Goal: Find specific page/section: Find specific page/section

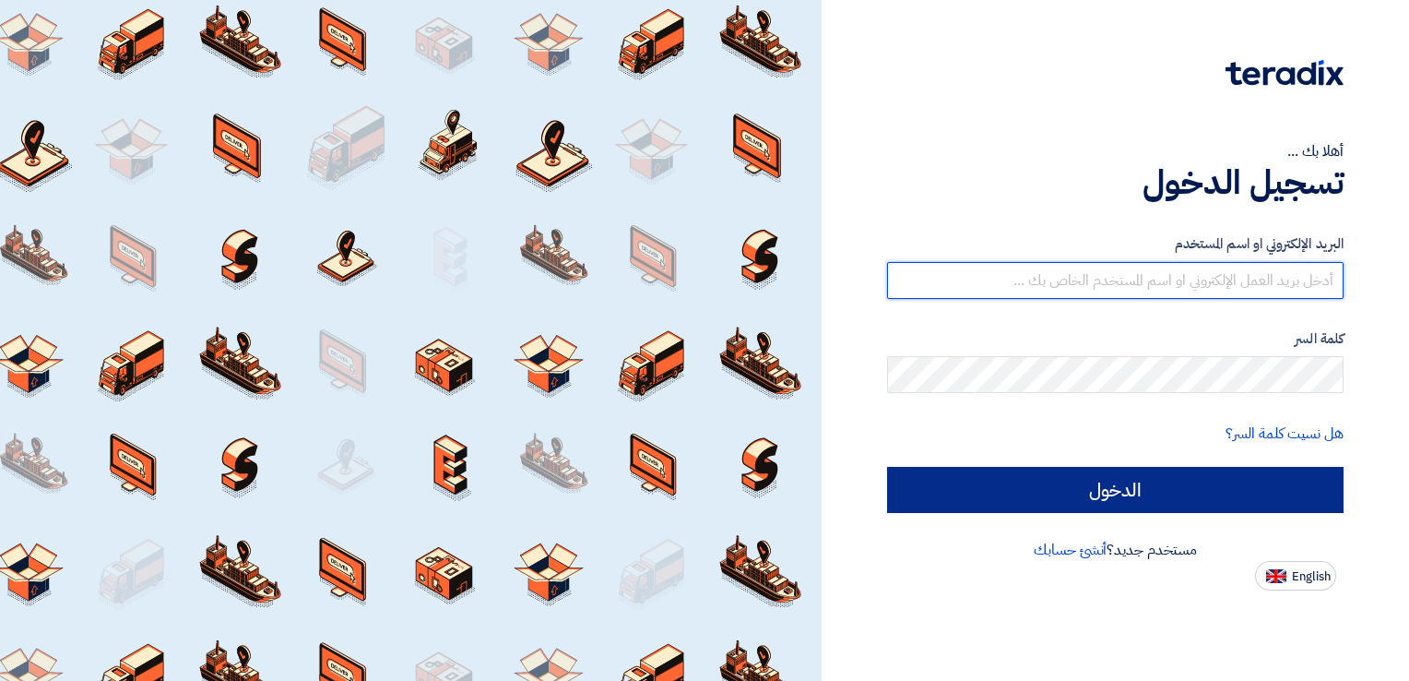
type input "[EMAIL_ADDRESS][DOMAIN_NAME]"
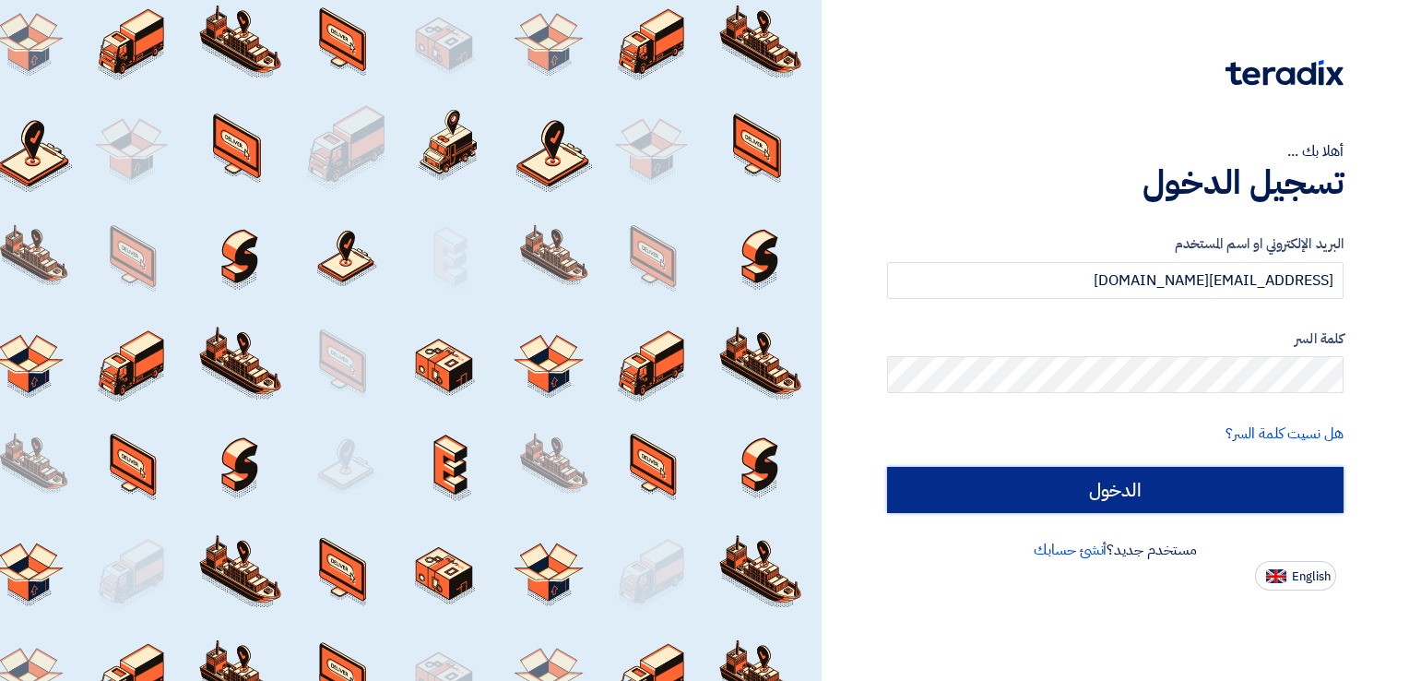
click at [922, 491] on input "الدخول" at bounding box center [1115, 490] width 456 height 46
type input "Sign in"
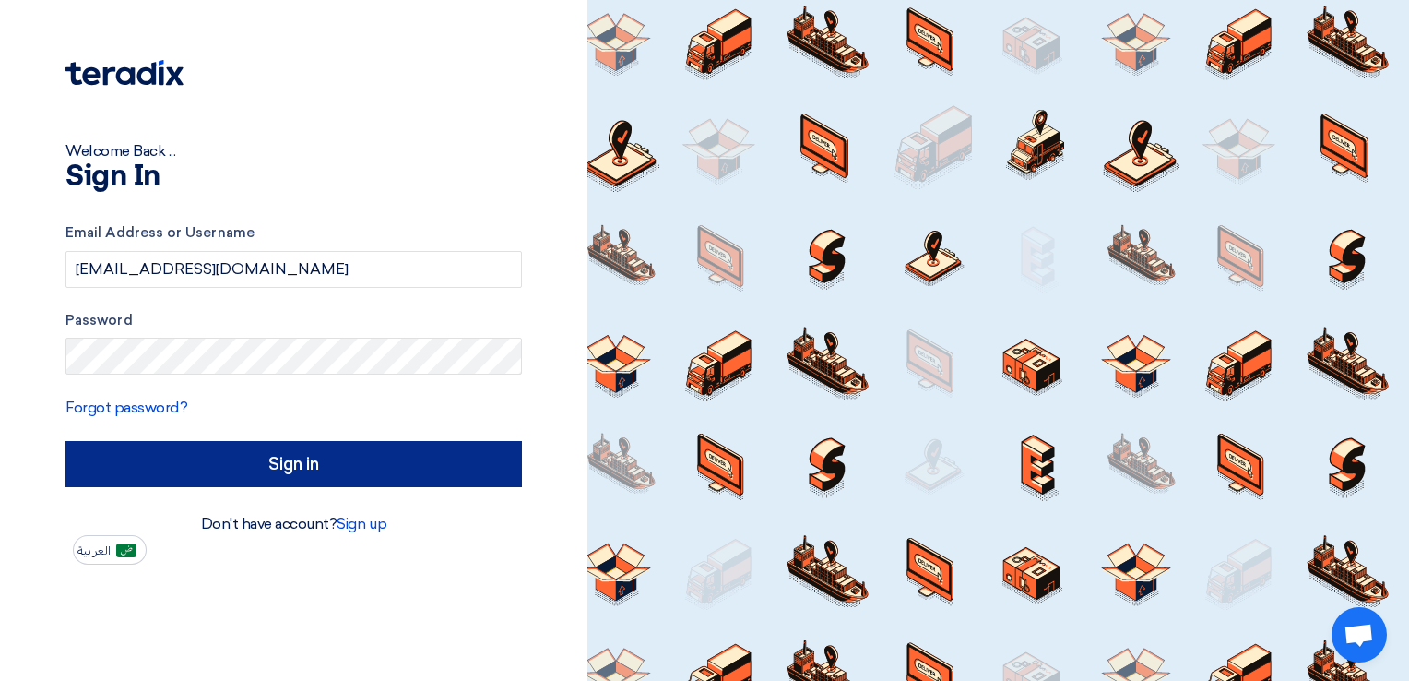
click at [922, 491] on div at bounding box center [998, 340] width 822 height 681
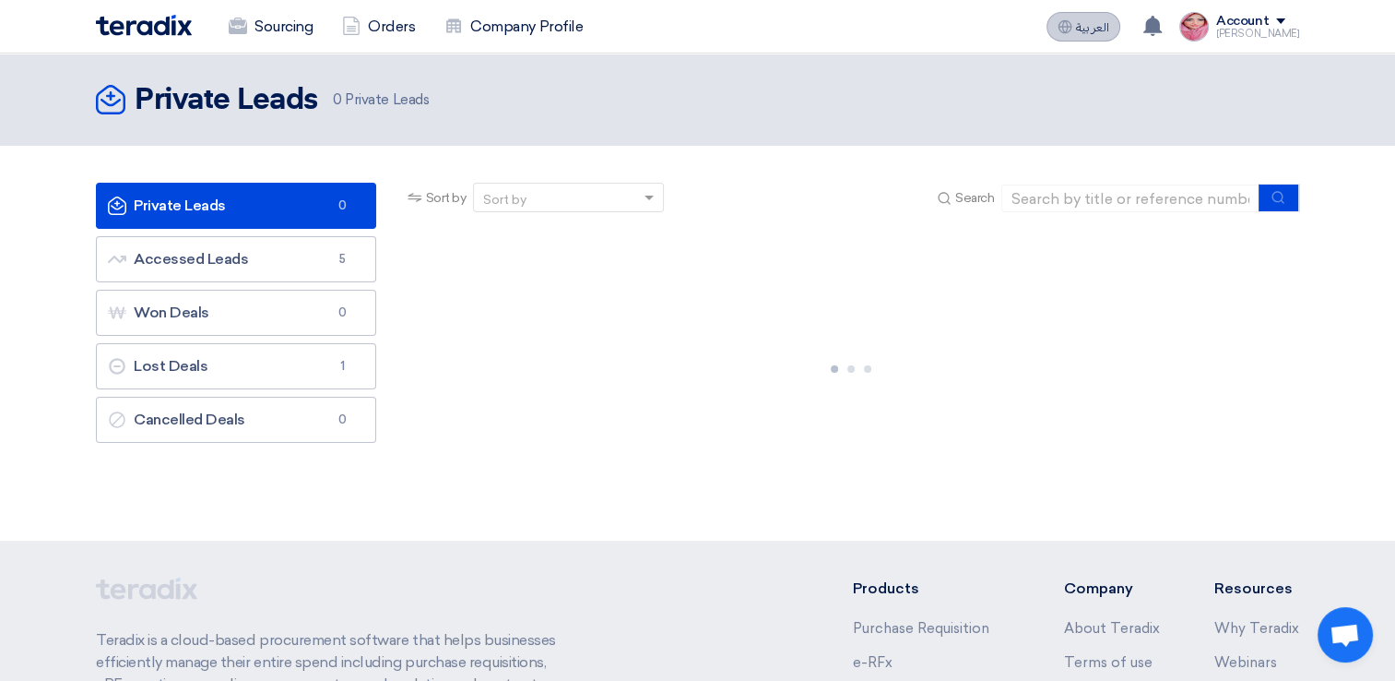
click at [1092, 37] on button "العربية ع" at bounding box center [1084, 27] width 74 height 30
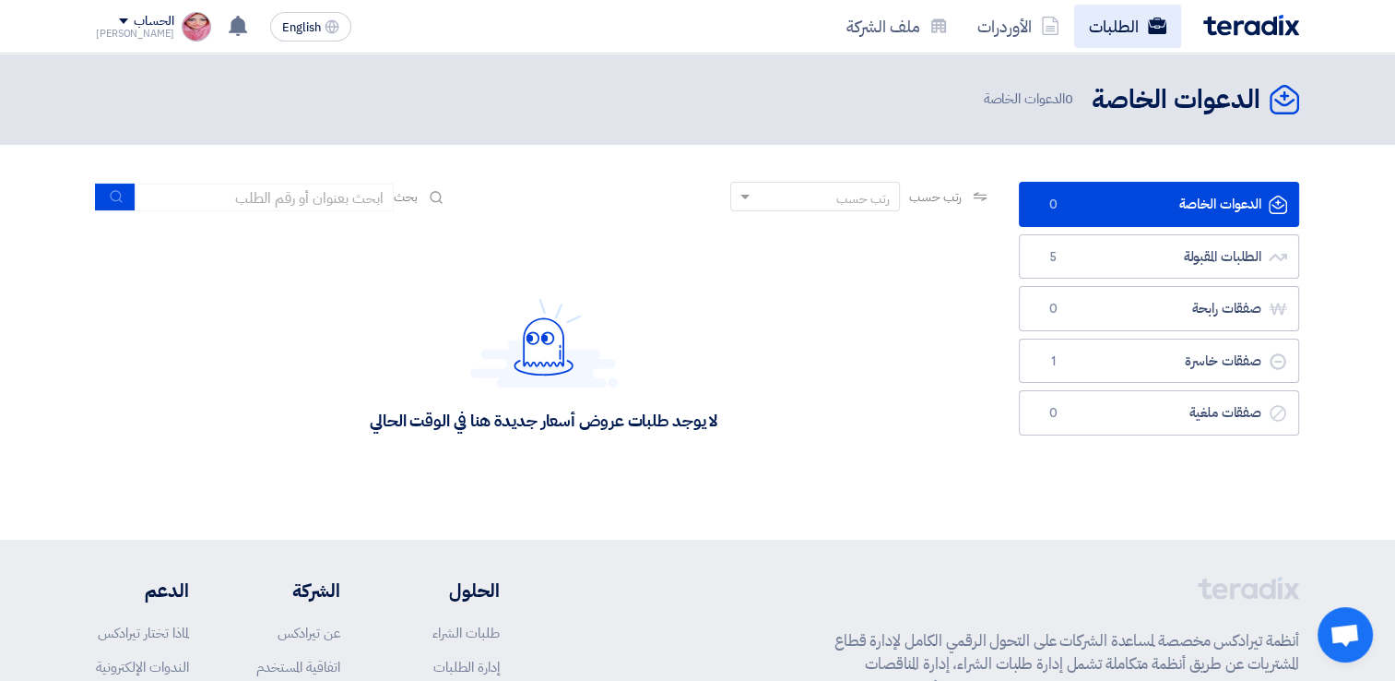
click at [1120, 36] on link "الطلبات" at bounding box center [1127, 26] width 107 height 43
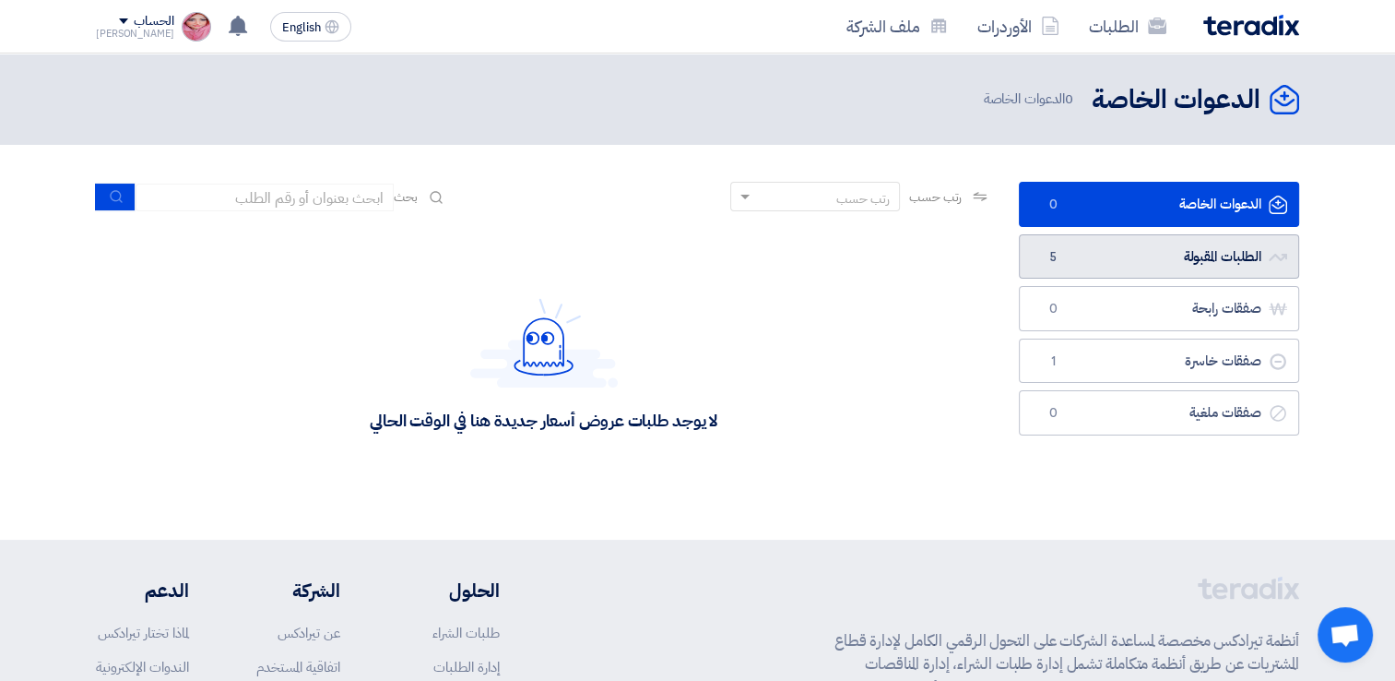
click at [1132, 260] on link "الطلبات المقبولة الطلبات المقبولة 5" at bounding box center [1159, 256] width 280 height 45
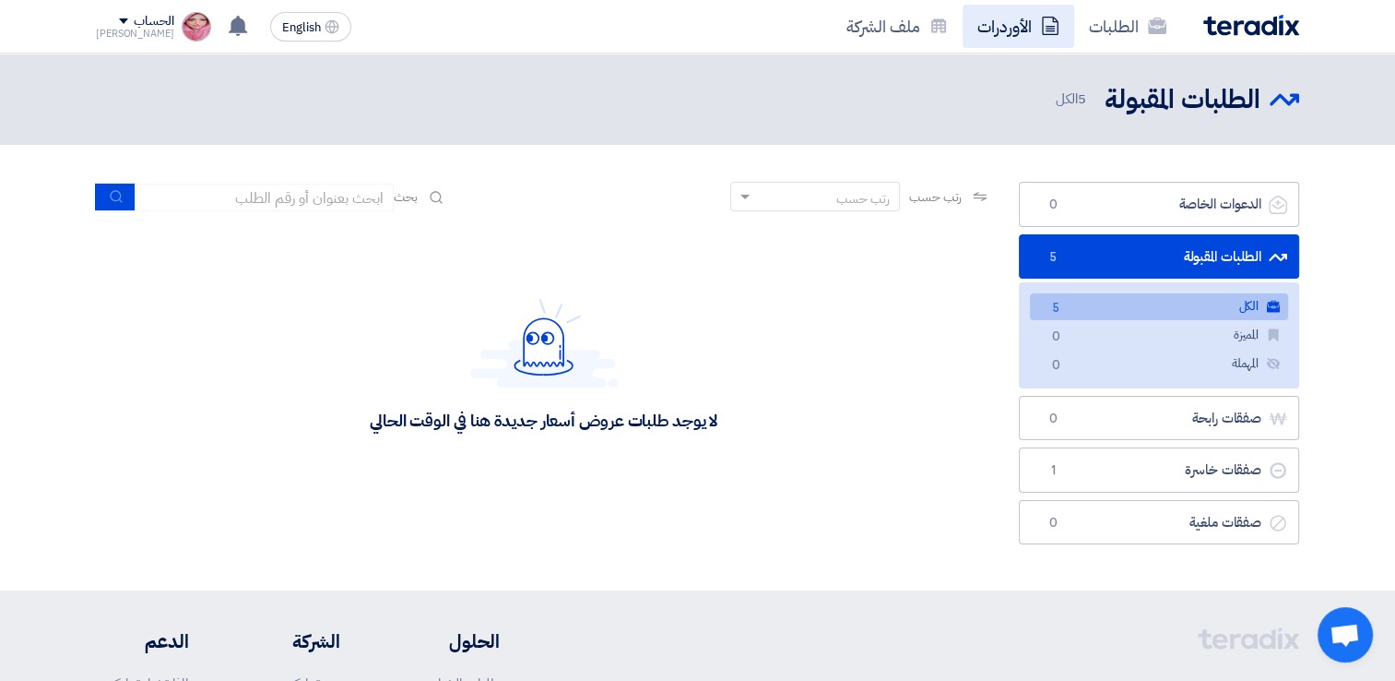
click at [996, 16] on link "الأوردرات" at bounding box center [1019, 26] width 112 height 43
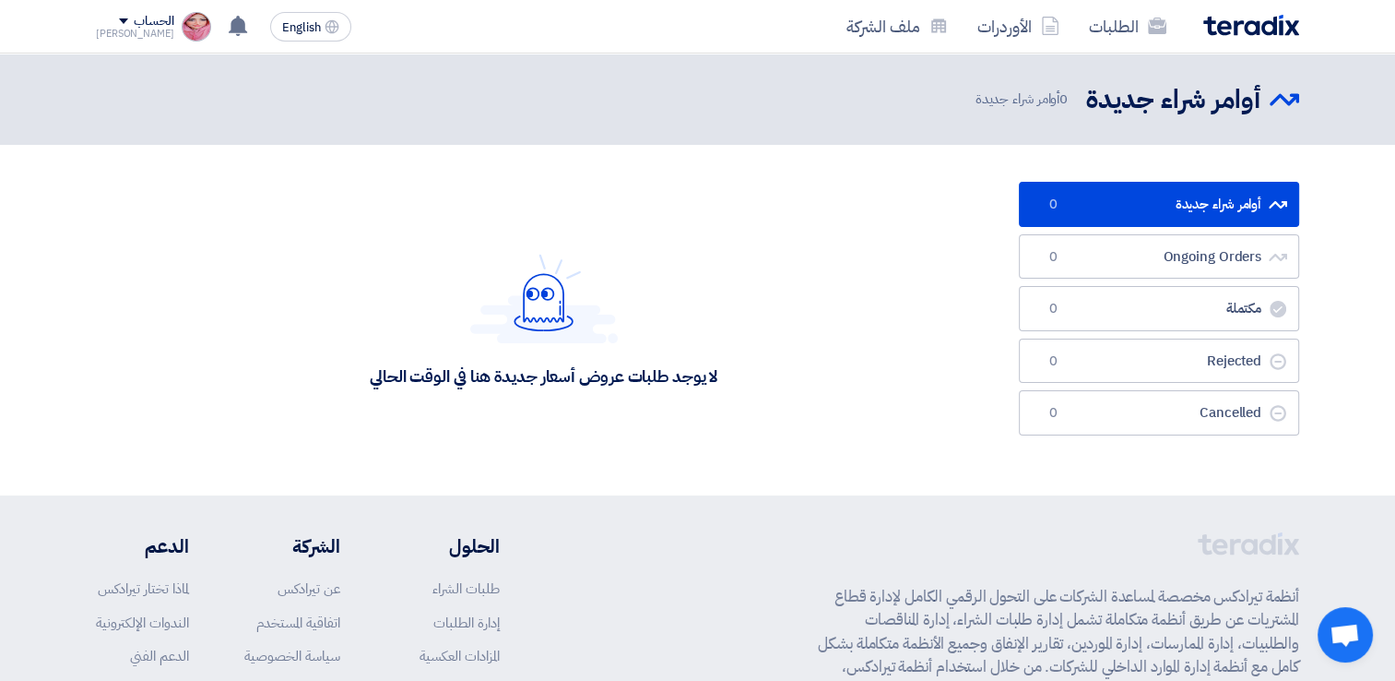
click at [1110, 197] on link "أوامر شراء جديدة أوامر شراء جديدة 0" at bounding box center [1159, 204] width 280 height 45
click at [1115, 33] on link "الطلبات" at bounding box center [1127, 26] width 107 height 43
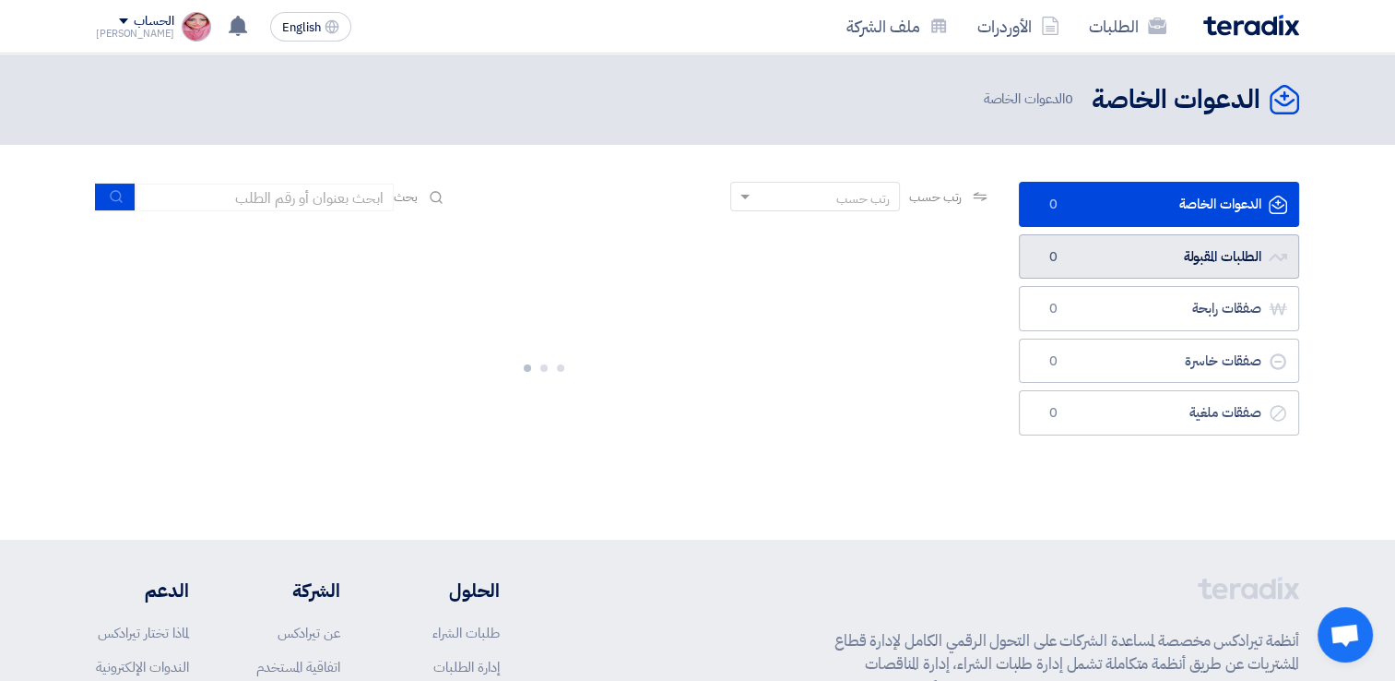
click at [1122, 246] on link "الطلبات المقبولة الطلبات المقبولة 0" at bounding box center [1159, 256] width 280 height 45
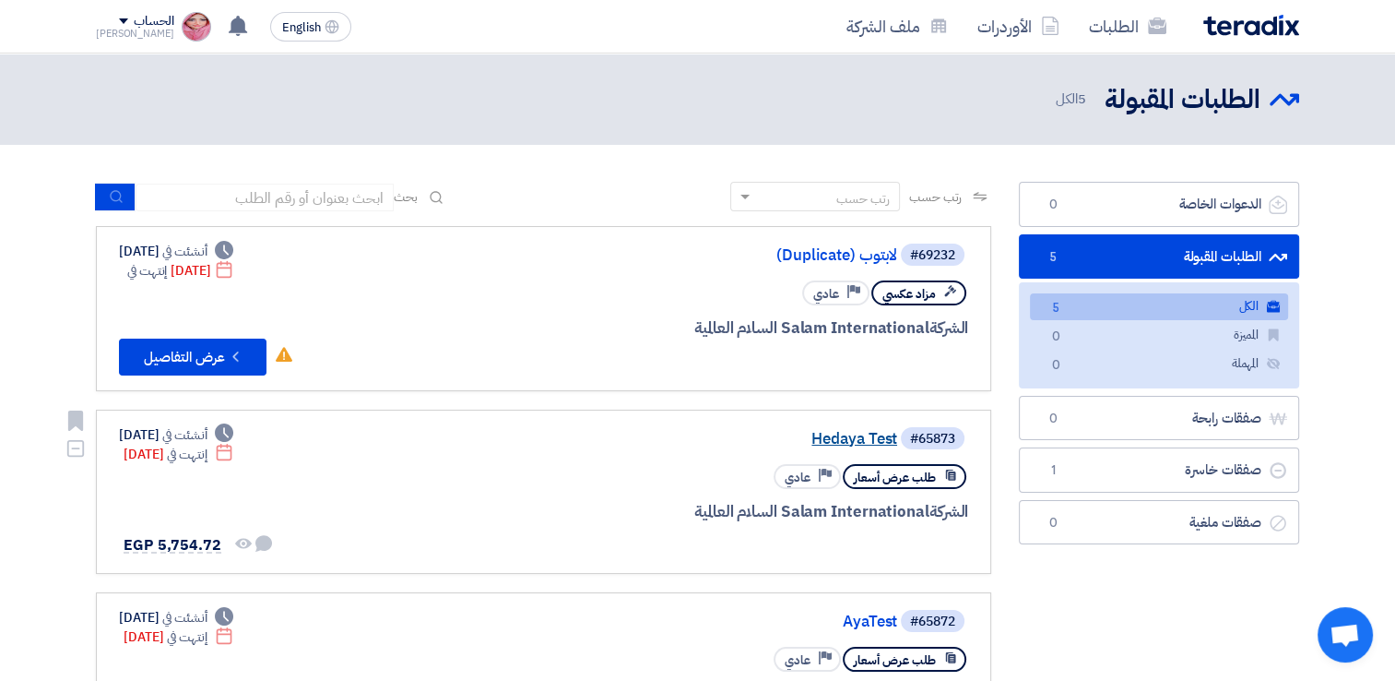
click at [866, 431] on link "Hedaya Test" at bounding box center [712, 439] width 369 height 17
